Goal: Task Accomplishment & Management: Complete application form

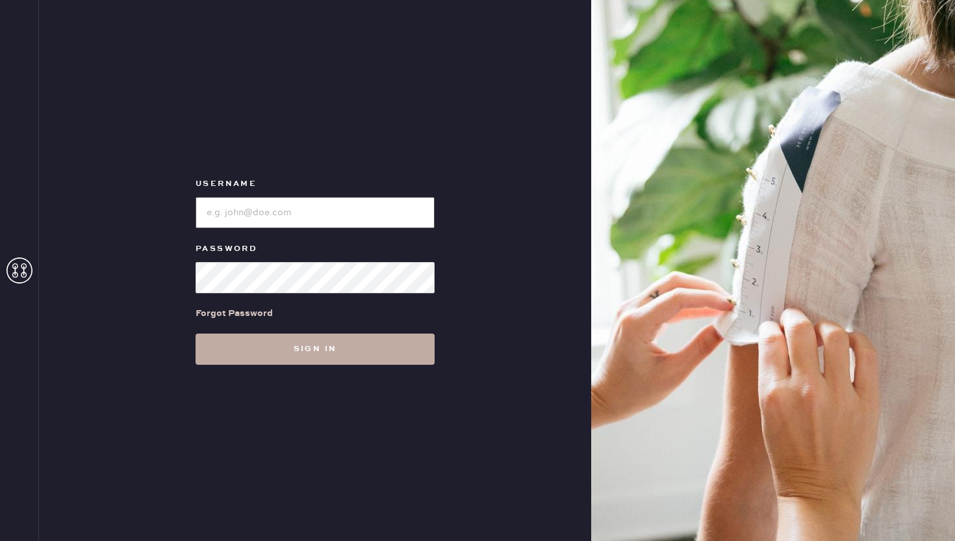
type input "reformationwilliamsburg"
click at [285, 358] on button "Sign in" at bounding box center [315, 348] width 239 height 31
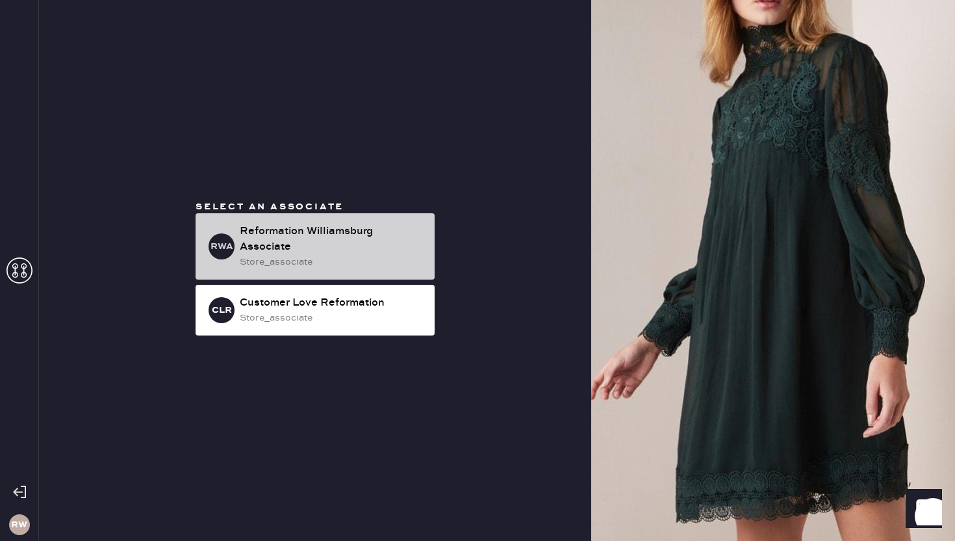
click at [330, 255] on div "store_associate" at bounding box center [332, 262] width 185 height 14
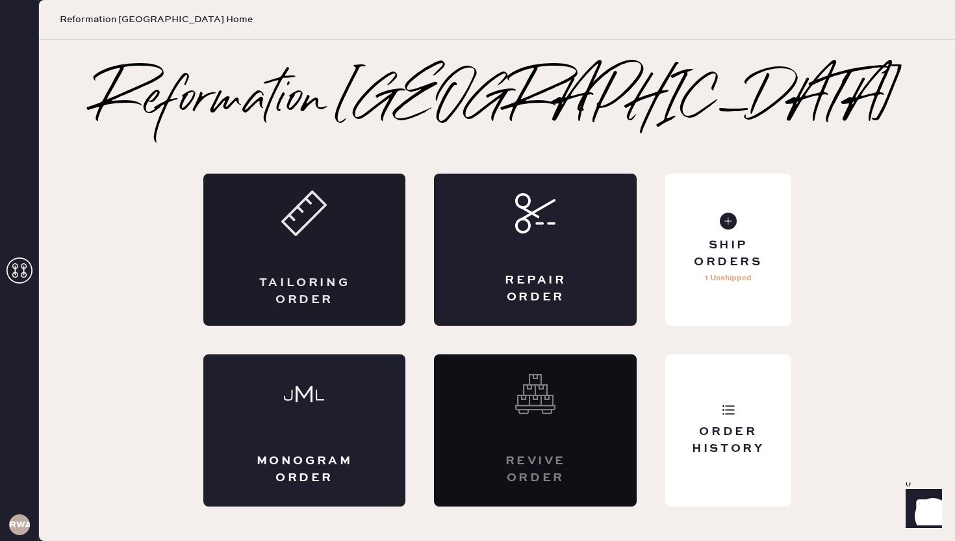
click at [343, 270] on div "Tailoring Order" at bounding box center [304, 250] width 203 height 152
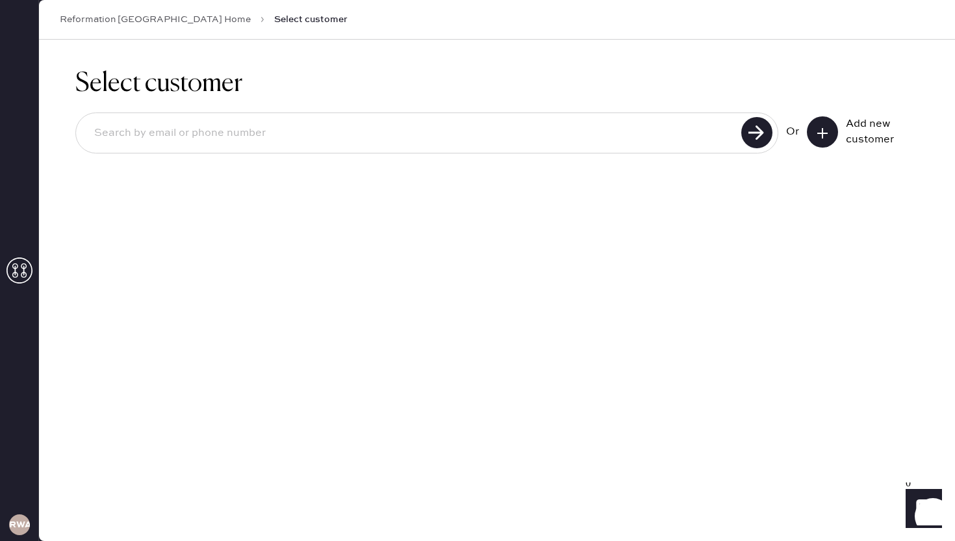
click at [627, 137] on input at bounding box center [411, 133] width 654 height 30
type input "[EMAIL_ADDRESS][DOMAIN_NAME]"
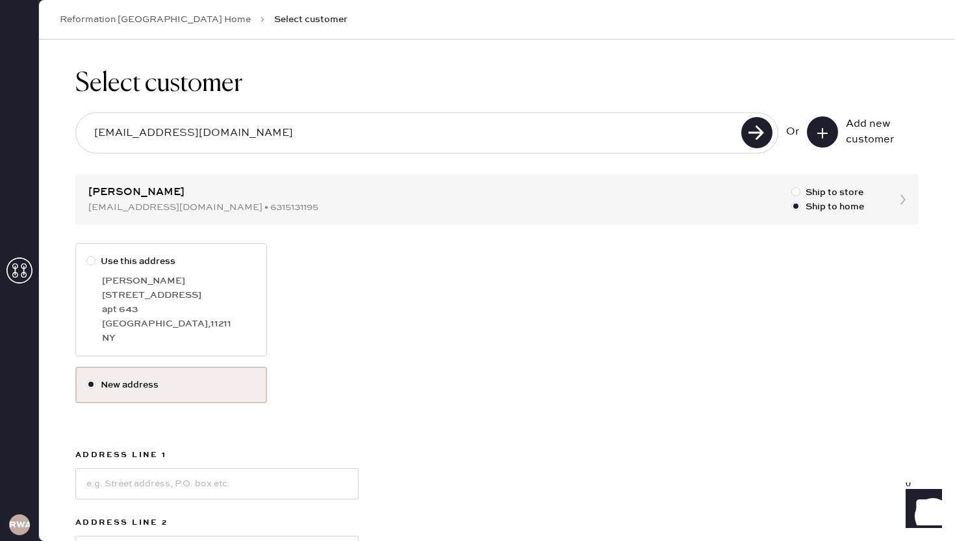
click at [94, 263] on div at bounding box center [90, 260] width 9 height 9
click at [87, 255] on input "Use this address" at bounding box center [86, 254] width 1 height 1
radio input "true"
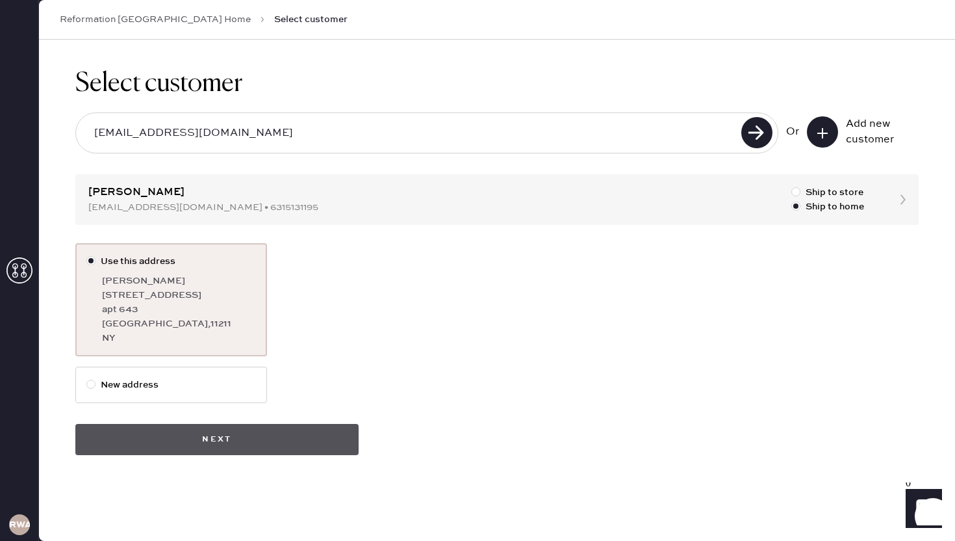
click at [218, 429] on button "Next" at bounding box center [216, 439] width 283 height 31
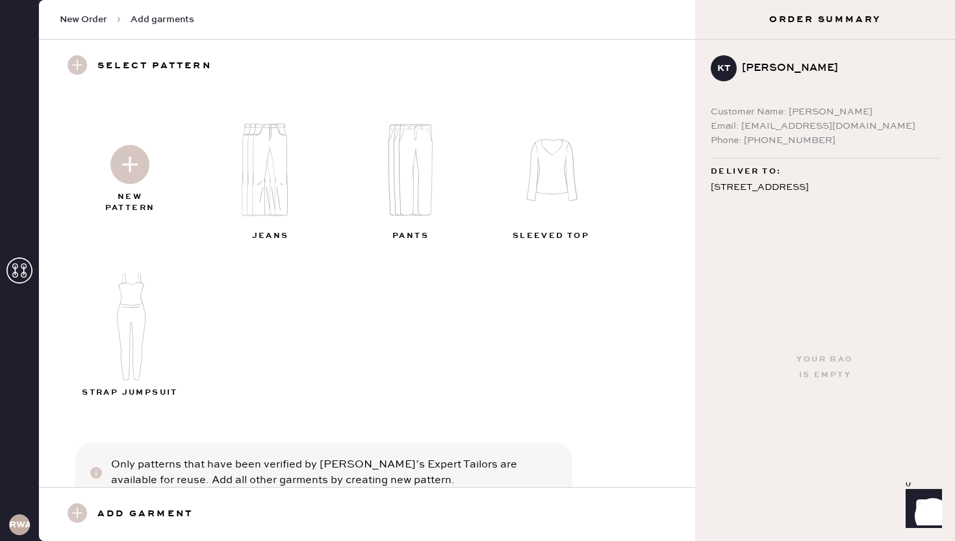
click at [123, 170] on img at bounding box center [129, 164] width 39 height 39
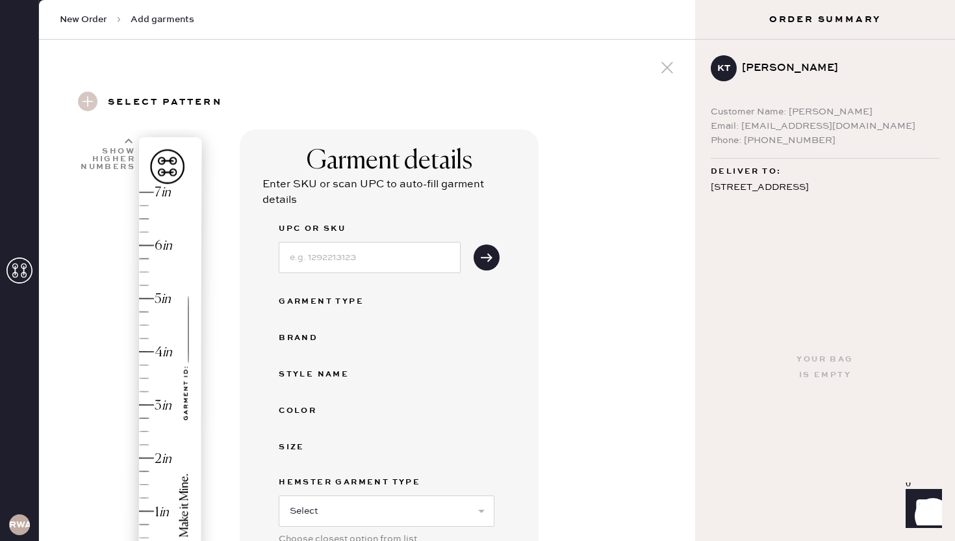
scroll to position [439, 0]
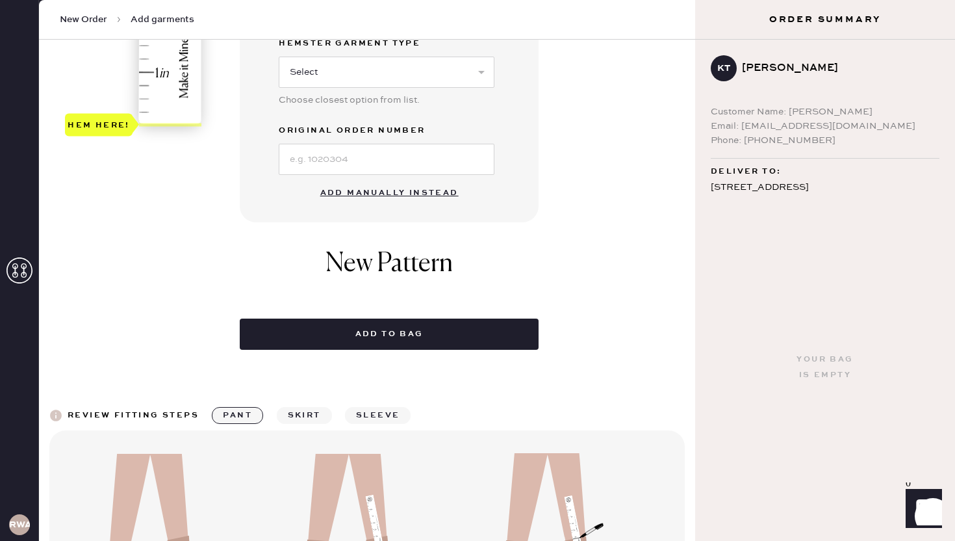
click at [370, 194] on button "Add manually instead" at bounding box center [390, 193] width 154 height 26
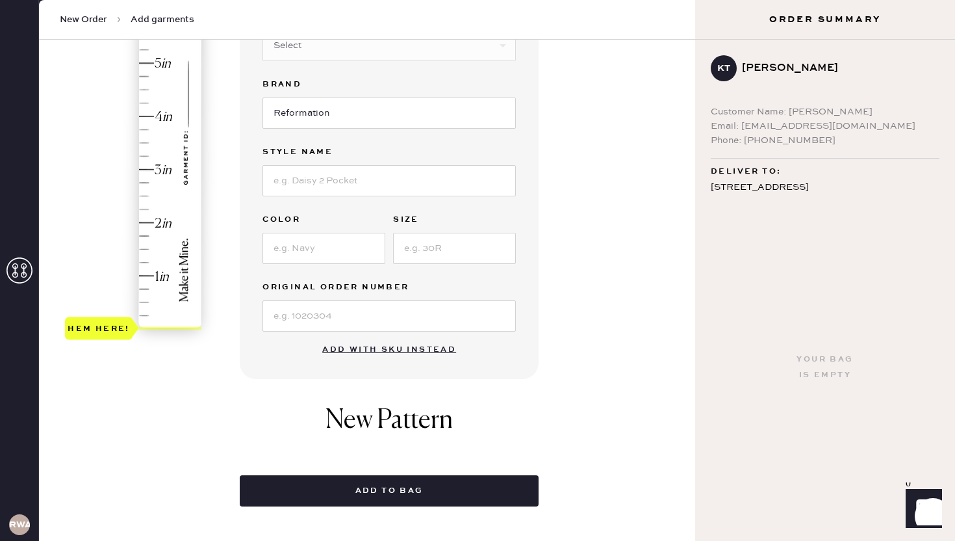
scroll to position [189, 0]
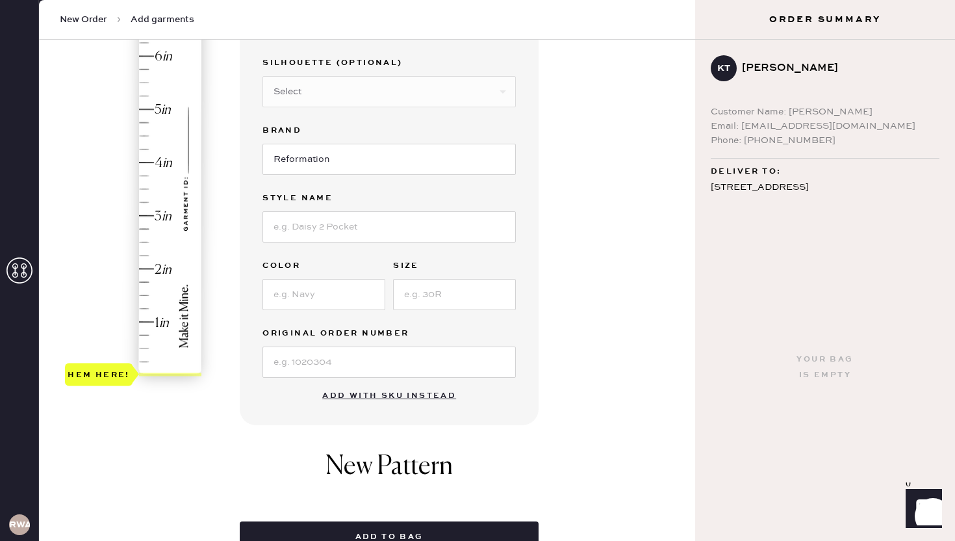
click at [141, 215] on div "Hem here!" at bounding box center [134, 188] width 138 height 383
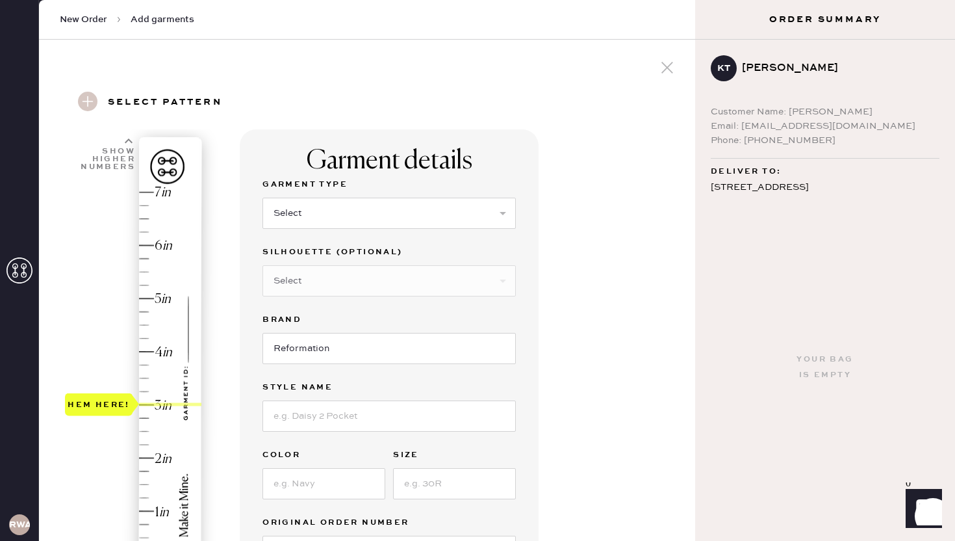
click at [322, 231] on div "Garment Type Select Basic Skirt Jeans Leggings Pants Shorts Basic Sleeved Dress…" at bounding box center [389, 211] width 253 height 68
click at [312, 217] on select "Select Basic Skirt Jeans Leggings Pants Shorts Basic Sleeved Dress Basic Sleeve…" at bounding box center [389, 213] width 253 height 31
select select "2"
click at [263, 198] on select "Select Basic Skirt Jeans Leggings Pants Shorts Basic Sleeved Dress Basic Sleeve…" at bounding box center [389, 213] width 253 height 31
click at [319, 276] on select "Select Shorts Cropped Flare Boot Cut Straight Skinny Other" at bounding box center [389, 280] width 253 height 31
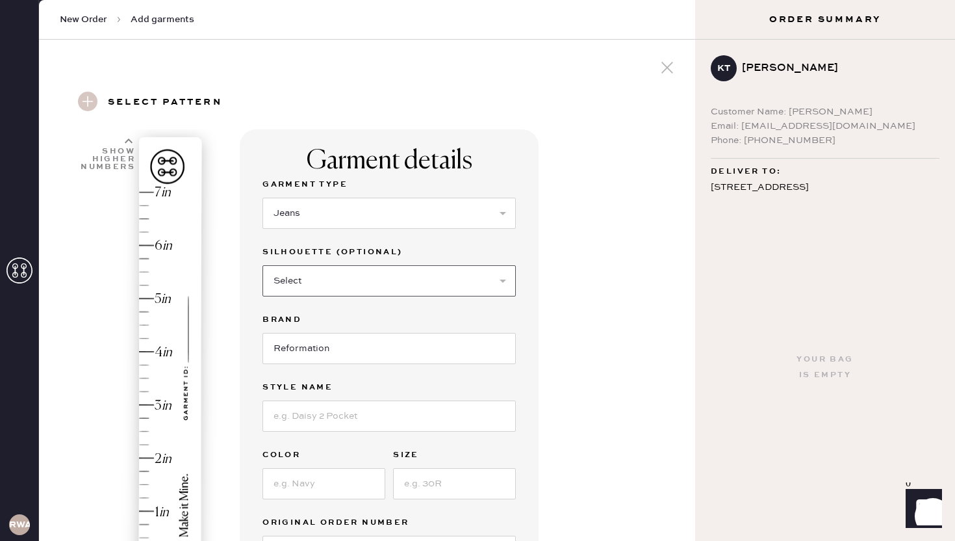
select select "5"
click at [263, 265] on select "Select Shorts Cropped Flare Boot Cut Straight Skinny Other" at bounding box center [389, 280] width 253 height 31
click at [334, 424] on input at bounding box center [389, 415] width 253 height 31
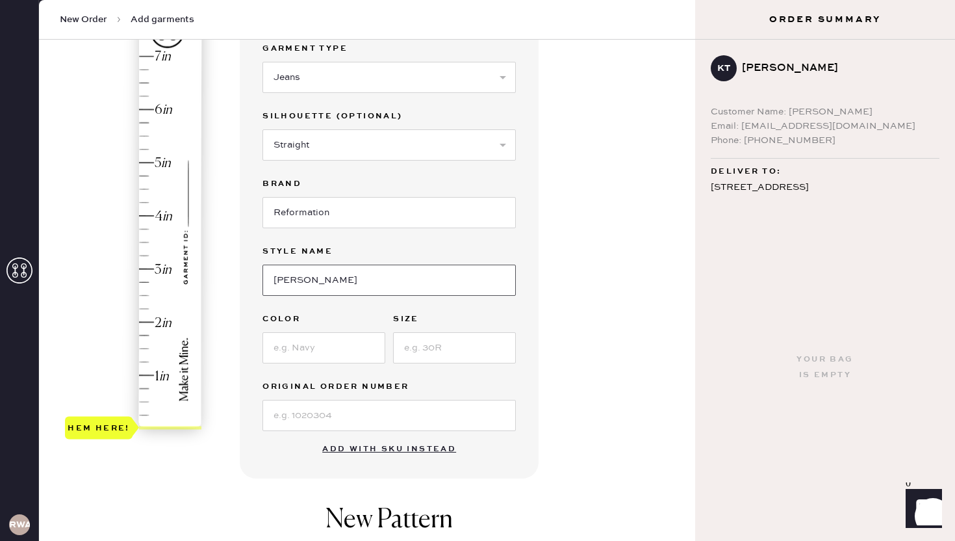
scroll to position [138, 0]
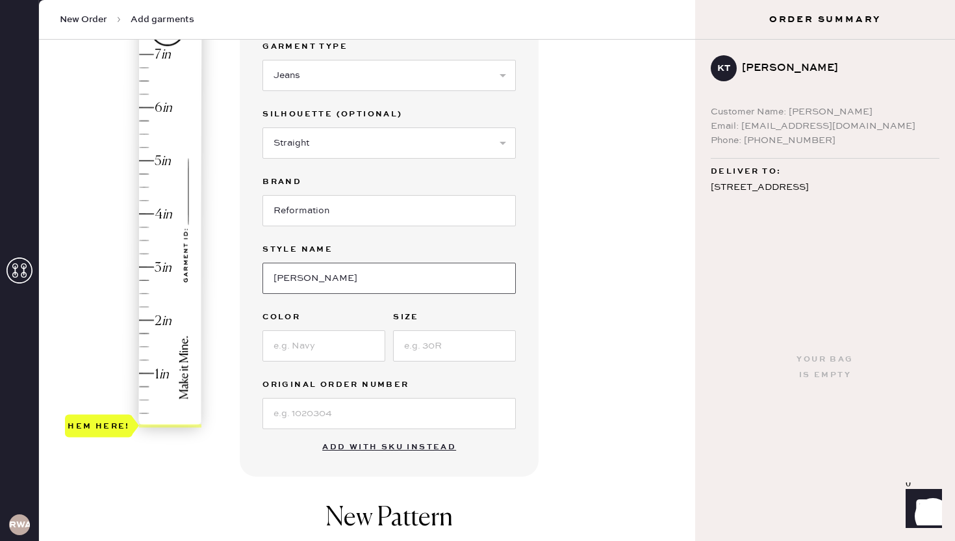
type input "[PERSON_NAME]"
click at [282, 349] on input at bounding box center [324, 345] width 123 height 31
type input "Ondine"
click at [432, 350] on input at bounding box center [454, 345] width 123 height 31
type input "24"
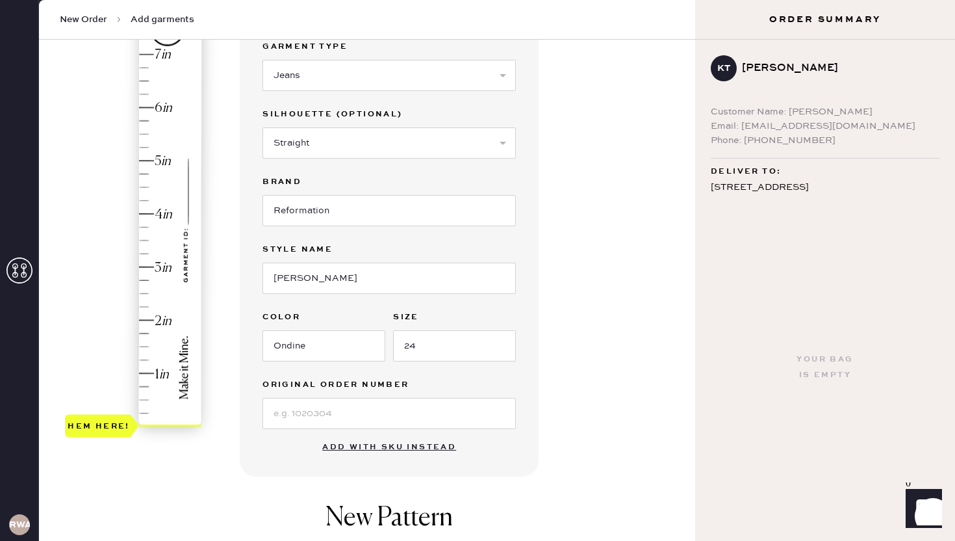
type input "3"
click at [146, 266] on div "Hem here!" at bounding box center [134, 240] width 138 height 383
click at [396, 420] on input at bounding box center [389, 413] width 253 height 31
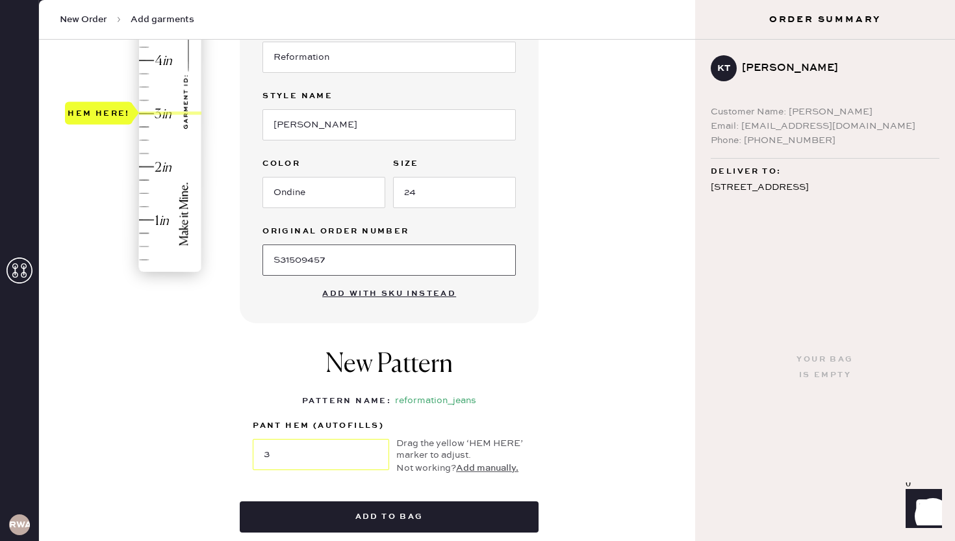
scroll to position [350, 0]
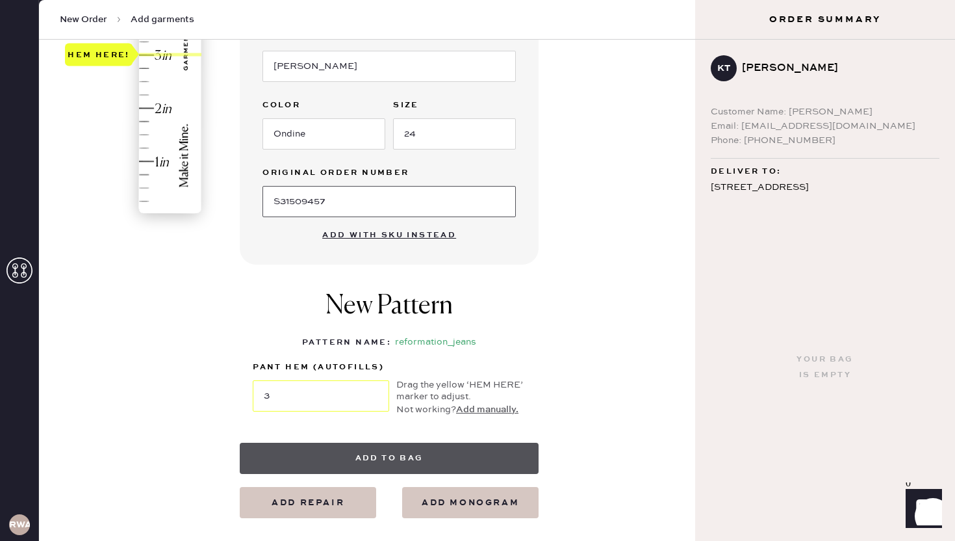
type input "S31509457"
click at [409, 462] on button "Add to bag" at bounding box center [389, 458] width 299 height 31
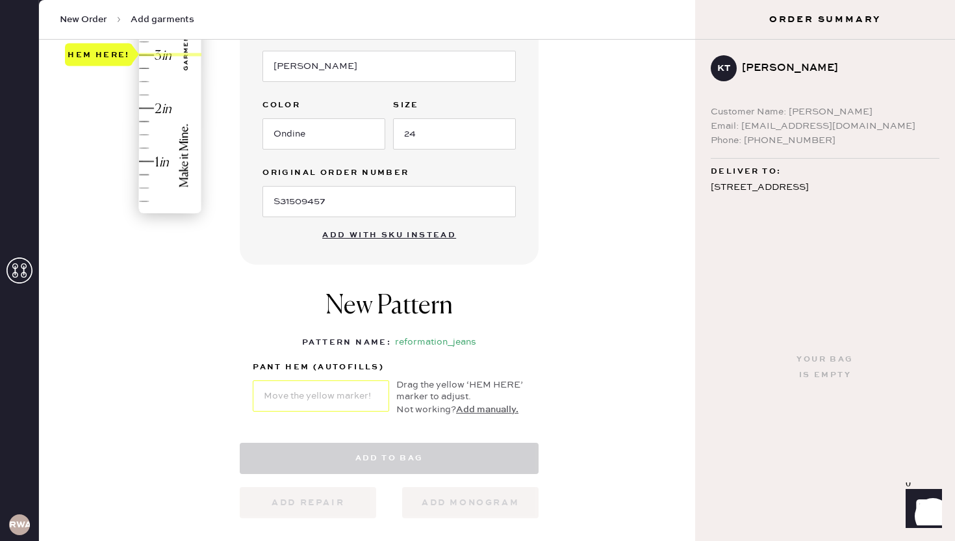
select select "2"
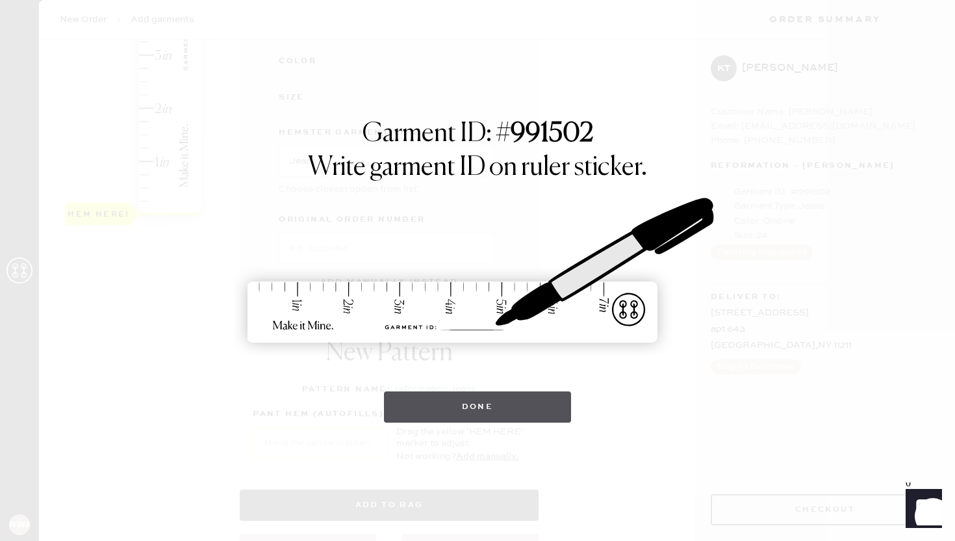
click at [481, 400] on button "Done" at bounding box center [478, 406] width 188 height 31
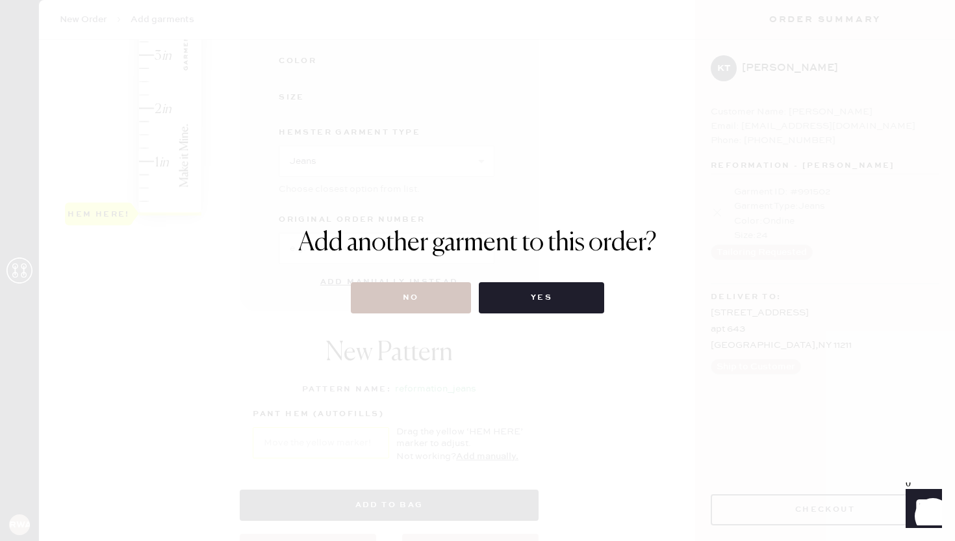
click at [439, 316] on div "Add another garment to this order? No Yes" at bounding box center [477, 270] width 955 height 541
click at [431, 301] on button "No" at bounding box center [411, 297] width 120 height 31
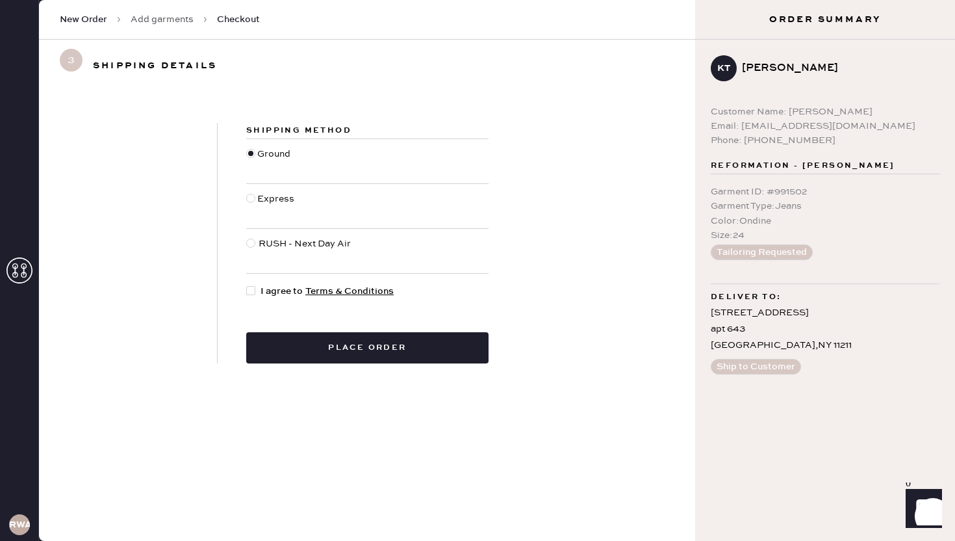
click at [252, 292] on div at bounding box center [250, 290] width 9 height 9
click at [247, 285] on input "I agree to Terms & Conditions" at bounding box center [246, 284] width 1 height 1
checkbox input "true"
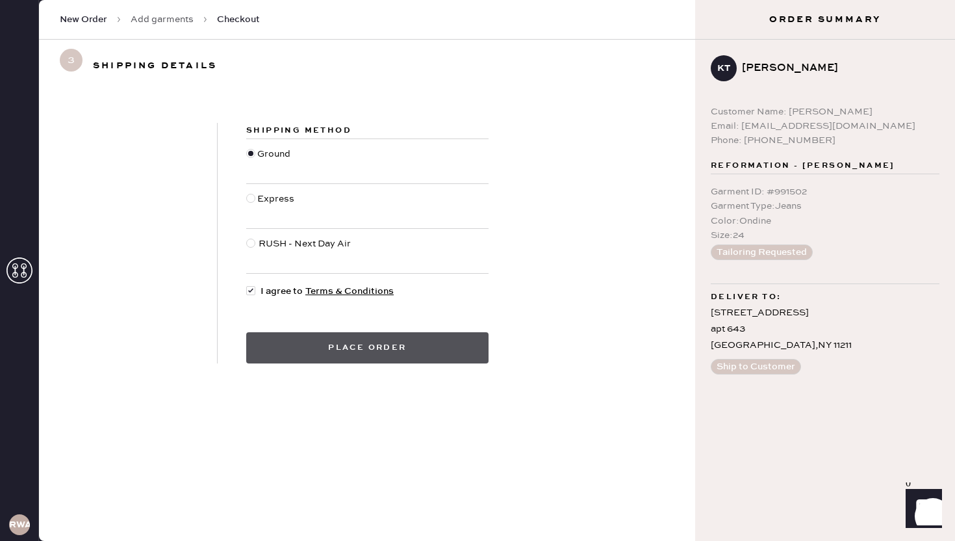
click at [278, 350] on button "Place order" at bounding box center [367, 347] width 242 height 31
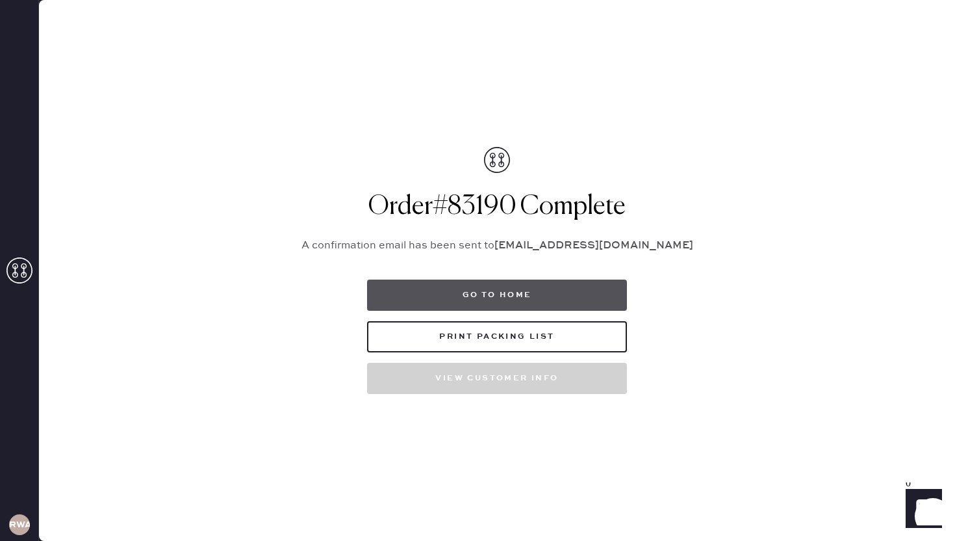
click at [459, 287] on button "Go to home" at bounding box center [497, 294] width 260 height 31
